Goal: Transaction & Acquisition: Purchase product/service

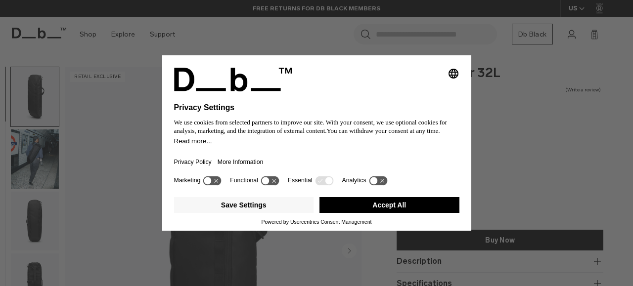
click at [211, 184] on icon at bounding box center [207, 180] width 7 height 7
click at [220, 185] on icon at bounding box center [216, 180] width 7 height 7
click at [390, 211] on button "Accept All" at bounding box center [390, 205] width 140 height 16
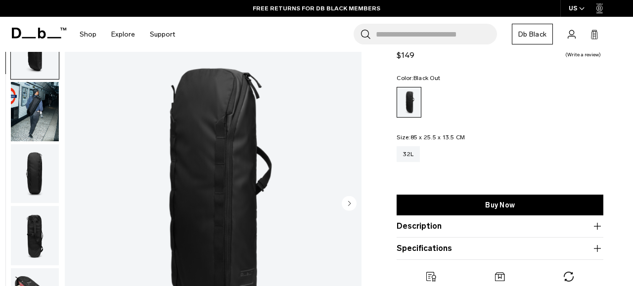
scroll to position [75, 0]
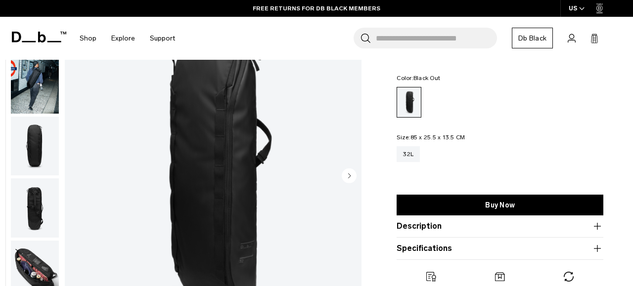
click at [347, 173] on circle "Next slide" at bounding box center [349, 175] width 15 height 15
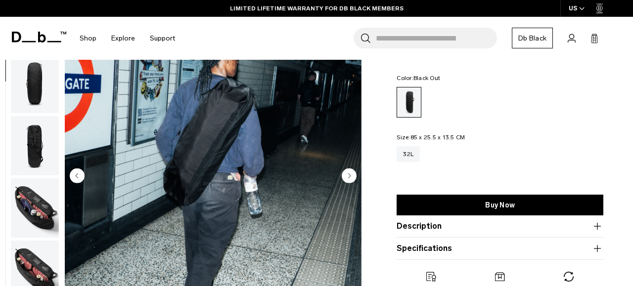
click at [347, 173] on circle "Next slide" at bounding box center [349, 175] width 15 height 15
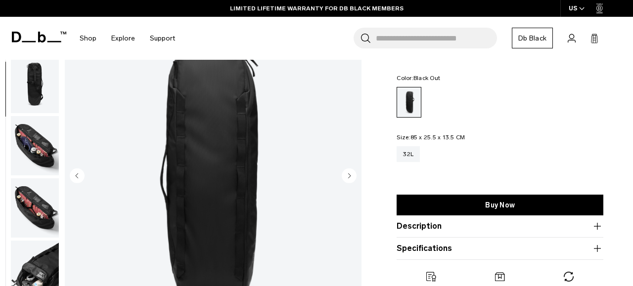
click at [347, 173] on circle "Next slide" at bounding box center [349, 175] width 15 height 15
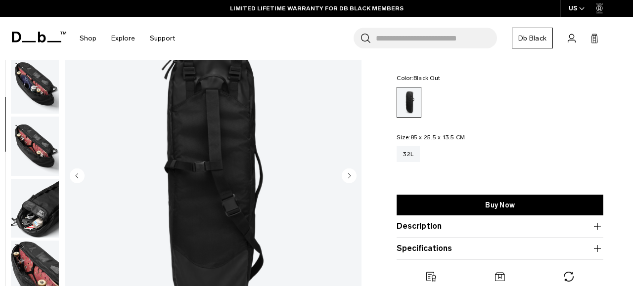
click at [347, 173] on circle "Next slide" at bounding box center [349, 175] width 15 height 15
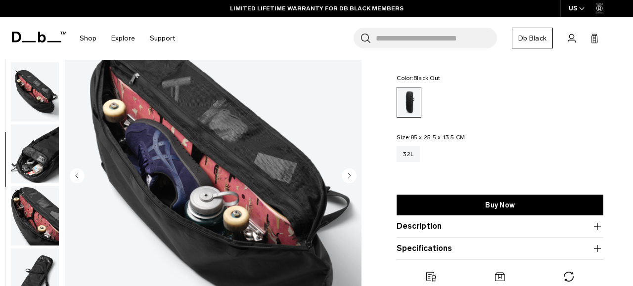
scroll to position [249, 0]
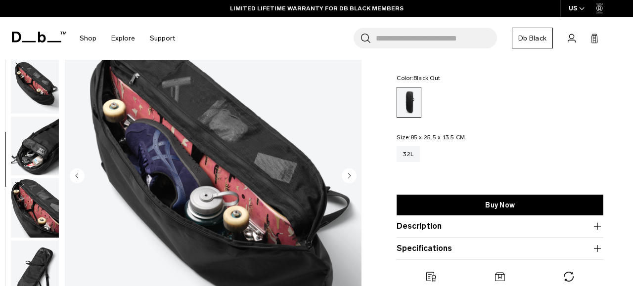
click at [347, 173] on circle "Next slide" at bounding box center [349, 175] width 15 height 15
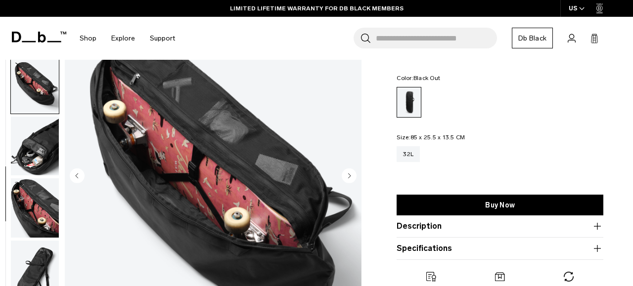
scroll to position [250, 0]
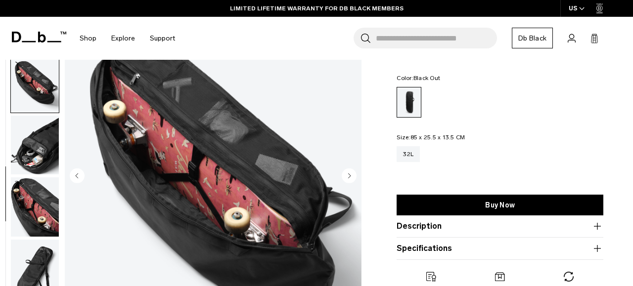
click at [347, 173] on circle "Next slide" at bounding box center [349, 175] width 15 height 15
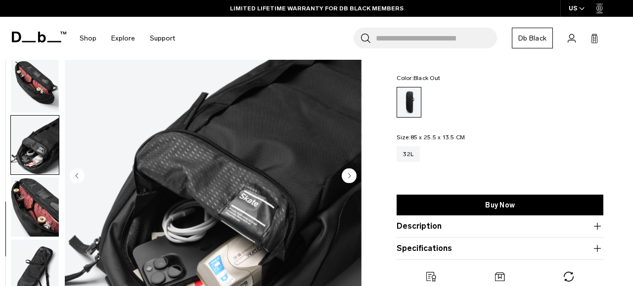
click at [347, 173] on circle "Next slide" at bounding box center [349, 175] width 15 height 15
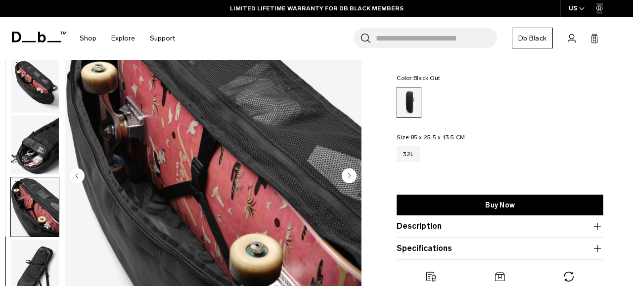
click at [347, 173] on circle "Next slide" at bounding box center [349, 175] width 15 height 15
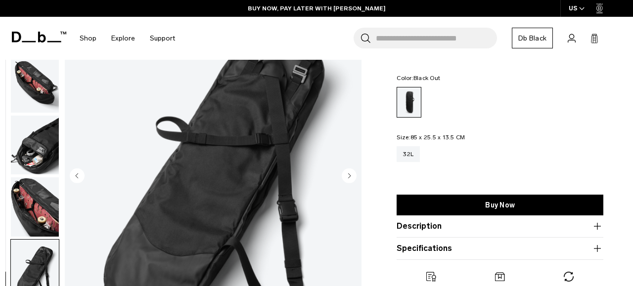
click at [347, 173] on circle "Next slide" at bounding box center [349, 175] width 15 height 15
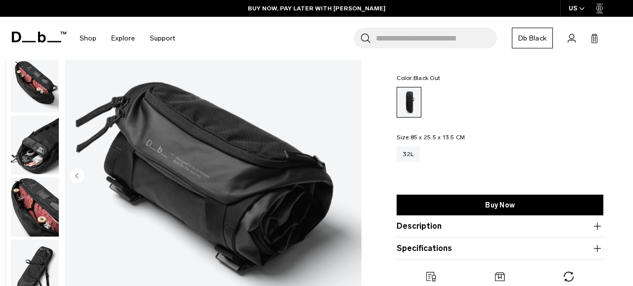
click at [347, 173] on img "10 / 10" at bounding box center [213, 177] width 297 height 371
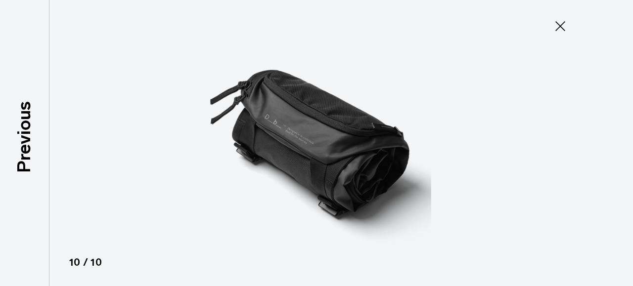
click at [564, 27] on icon at bounding box center [561, 26] width 16 height 16
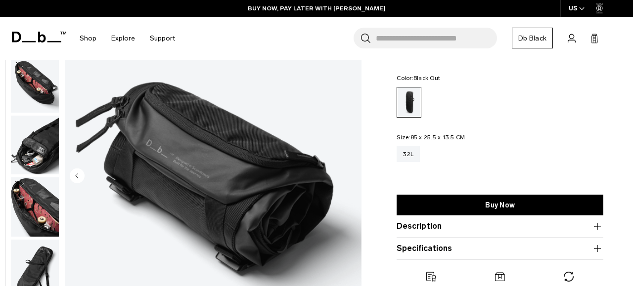
scroll to position [0, 0]
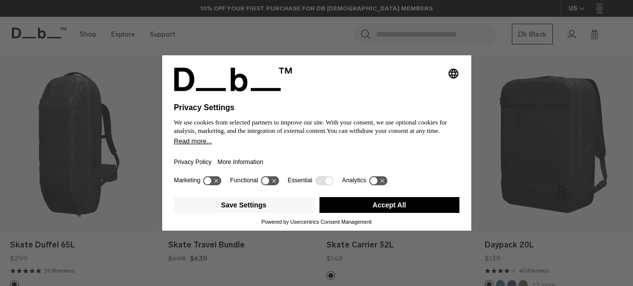
scroll to position [186, 0]
click at [504, 90] on div "Selecting an option will immediately change the language Privacy Settings We us…" at bounding box center [316, 143] width 633 height 286
drag, startPoint x: 401, startPoint y: 210, endPoint x: 402, endPoint y: 196, distance: 13.9
click at [401, 210] on button "Accept All" at bounding box center [390, 205] width 140 height 16
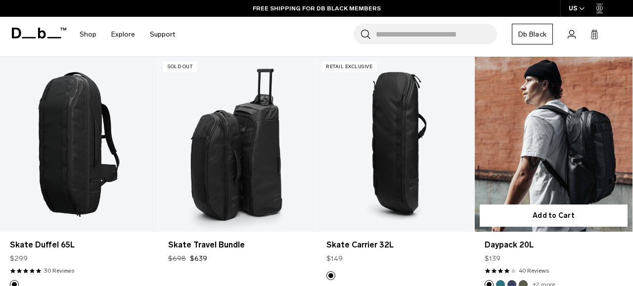
click at [538, 118] on link "Daypack 20L" at bounding box center [554, 144] width 158 height 175
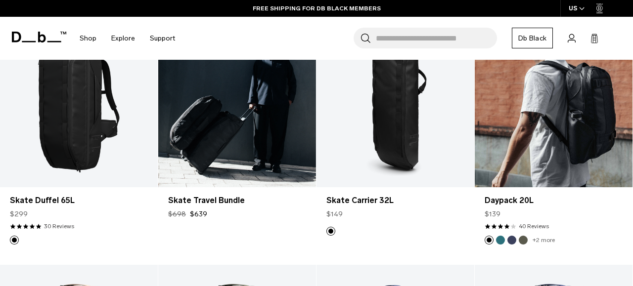
scroll to position [250, 0]
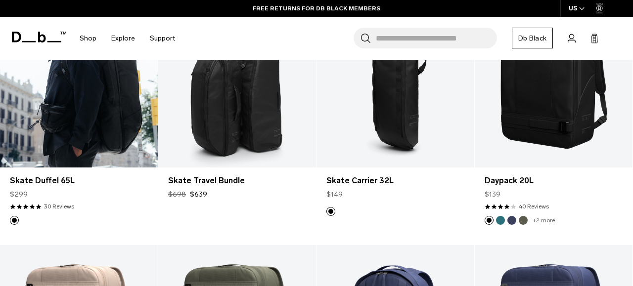
click at [103, 116] on link "Skate Duffel 65L" at bounding box center [79, 80] width 158 height 175
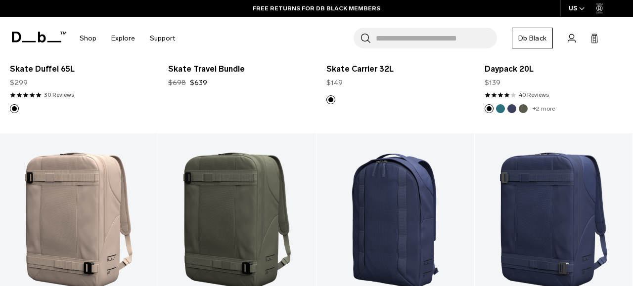
scroll to position [258, 0]
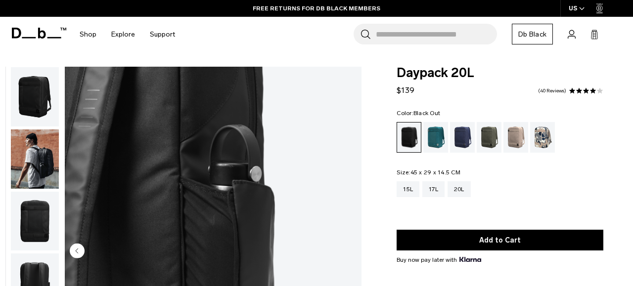
scroll to position [79, 0]
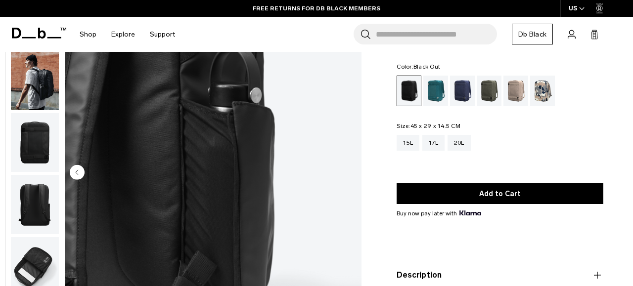
click at [72, 177] on circle "Previous slide" at bounding box center [77, 172] width 15 height 15
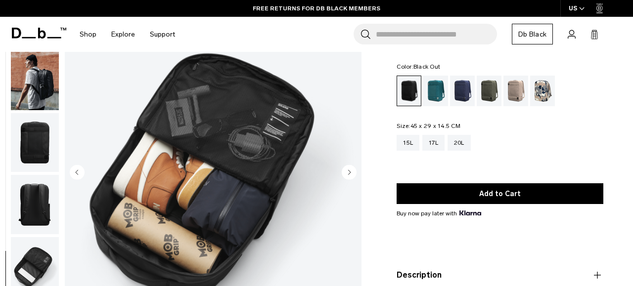
click at [72, 177] on circle "Previous slide" at bounding box center [77, 172] width 15 height 15
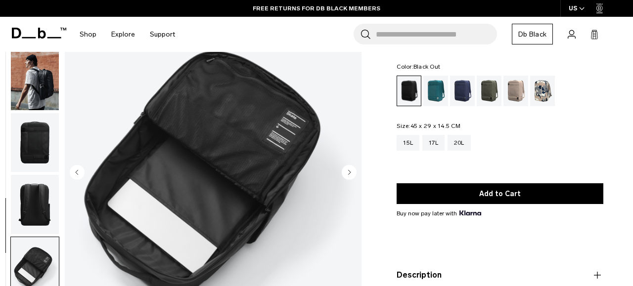
click at [71, 177] on circle "Previous slide" at bounding box center [77, 172] width 15 height 15
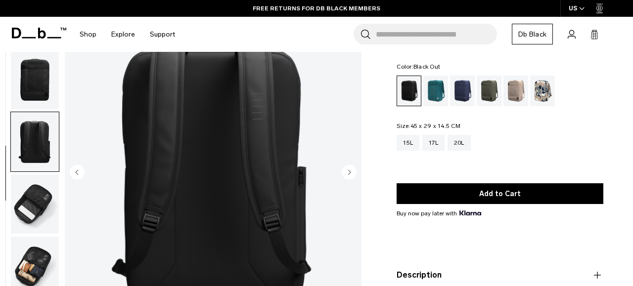
scroll to position [0, 0]
click at [74, 175] on circle "Previous slide" at bounding box center [77, 172] width 15 height 15
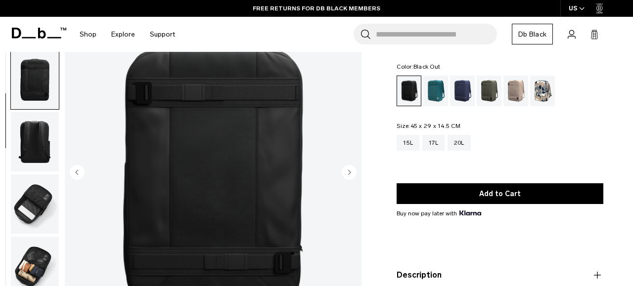
click at [74, 175] on circle "Previous slide" at bounding box center [77, 172] width 15 height 15
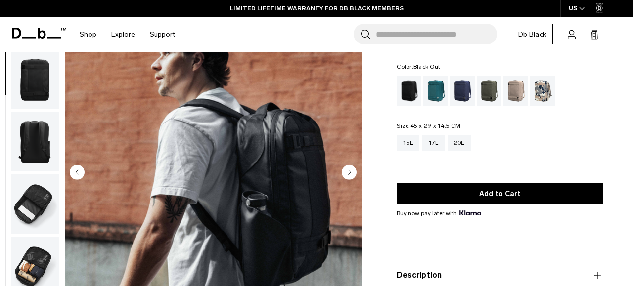
scroll to position [62, 0]
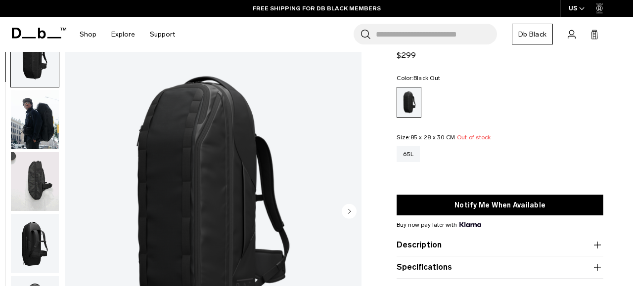
click at [28, 120] on img "button" at bounding box center [35, 119] width 48 height 59
